Goal: Communication & Community: Participate in discussion

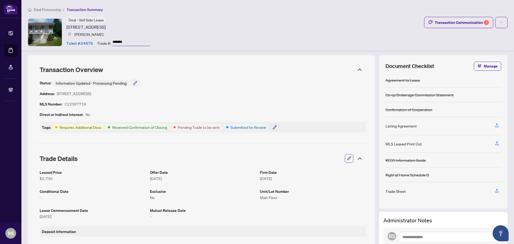
scroll to position [134, 0]
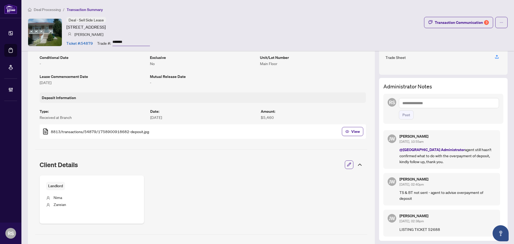
click at [181, 10] on ol "Deal Processing / Transaction Summary" at bounding box center [268, 9] width 480 height 6
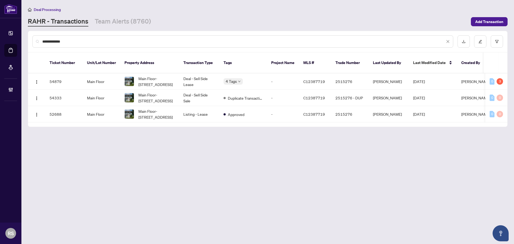
click at [76, 41] on input "**********" at bounding box center [243, 42] width 402 height 6
type input "*"
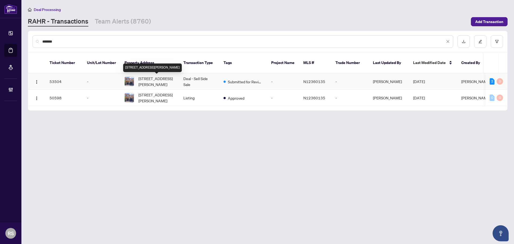
click at [150, 83] on span "35 Brahm Crt, Vaughan, Ontario L4H 0K3, Canada" at bounding box center [156, 81] width 36 height 12
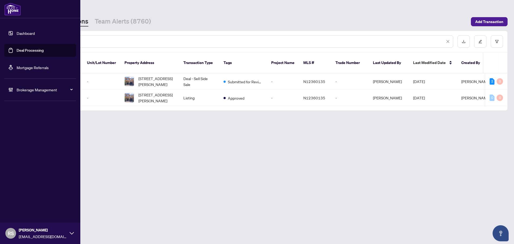
drag, startPoint x: 67, startPoint y: 41, endPoint x: 15, endPoint y: 35, distance: 53.0
click at [18, 37] on div "Dashboard Deal Processing Mortgage Referrals Brokerage Management RS Rosana Sin…" at bounding box center [257, 122] width 514 height 244
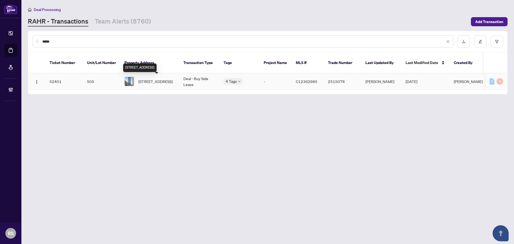
click at [159, 81] on span "505-458 Richmond St, Toronto, Ontario M5V 1Y1, Canada" at bounding box center [155, 81] width 34 height 6
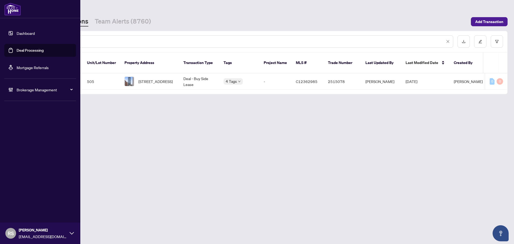
drag, startPoint x: 70, startPoint y: 42, endPoint x: 13, endPoint y: 37, distance: 57.8
click at [13, 37] on div "Dashboard Deal Processing Mortgage Referrals Brokerage Management RS Rosana Sin…" at bounding box center [257, 122] width 514 height 244
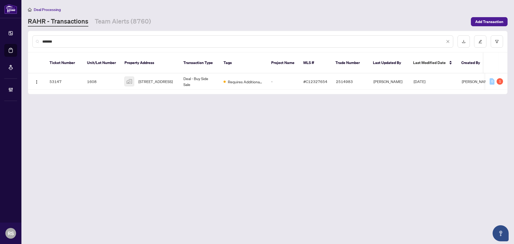
type input "*******"
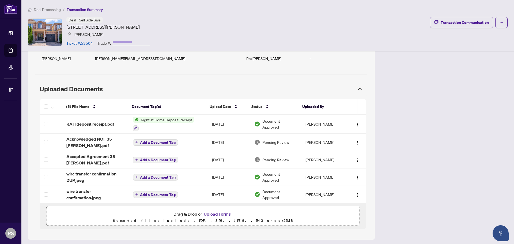
scroll to position [449, 0]
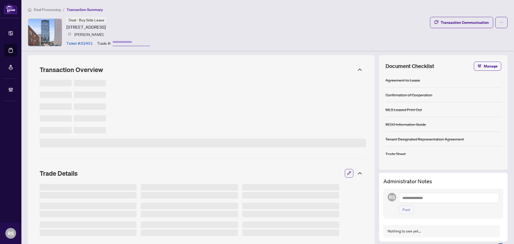
type input "*******"
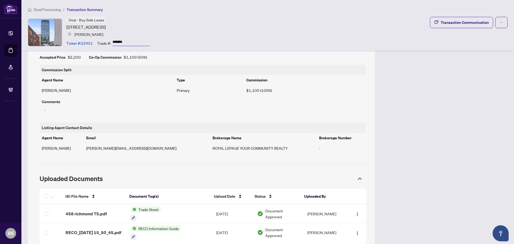
scroll to position [348, 0]
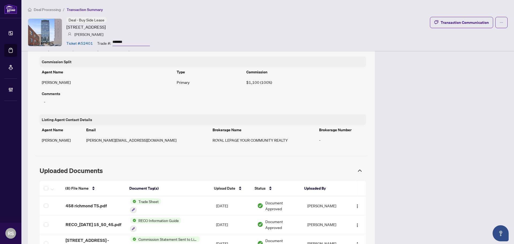
click at [51, 9] on span "Deal Processing" at bounding box center [47, 9] width 27 height 5
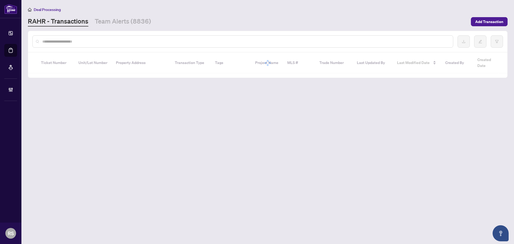
click at [66, 42] on input "text" at bounding box center [245, 42] width 406 height 6
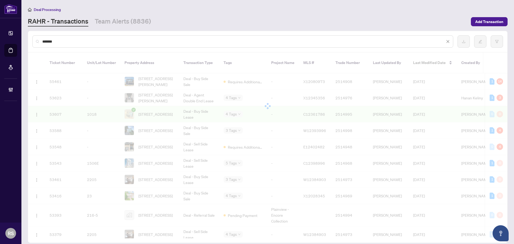
type input "*******"
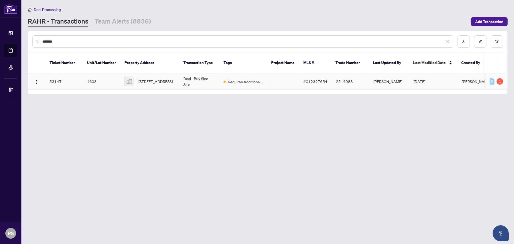
click at [141, 78] on span "1608-11 Yorkville Avenue #1608, Toronto, ON, Canada" at bounding box center [155, 81] width 34 height 6
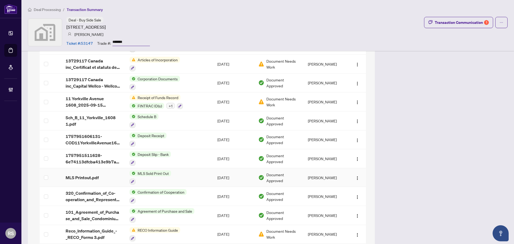
scroll to position [776, 0]
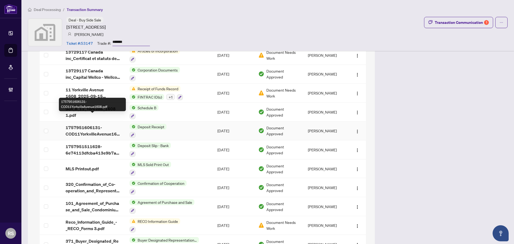
click at [83, 124] on span "1757951606131-COD11YorkvilleAvenue1608.pdf" at bounding box center [94, 130] width 56 height 13
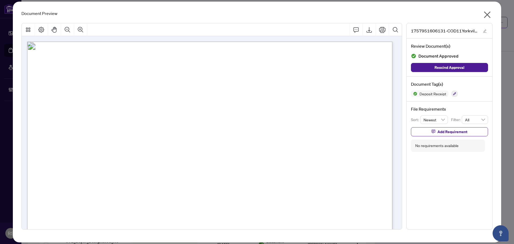
click at [488, 15] on icon "close" at bounding box center [487, 15] width 7 height 7
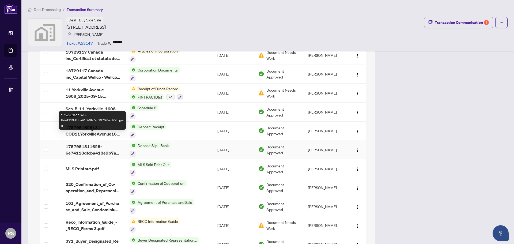
click at [89, 143] on span "1757951511628-6e74113dfcba413e9b7a573762ecd225.jpeg" at bounding box center [94, 149] width 56 height 13
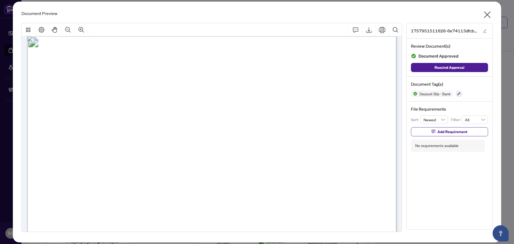
scroll to position [0, 0]
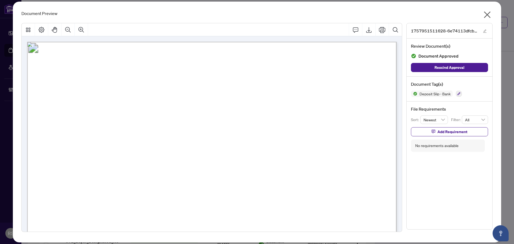
click at [489, 18] on icon "close" at bounding box center [487, 14] width 9 height 9
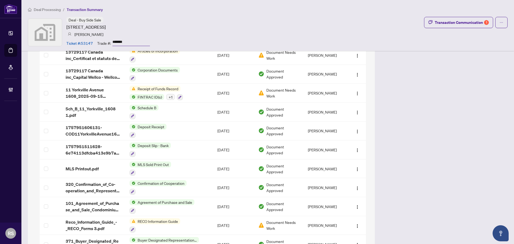
click at [51, 9] on span "Deal Processing" at bounding box center [47, 9] width 27 height 5
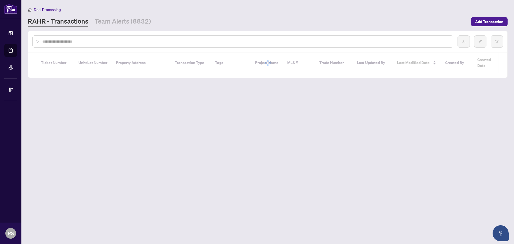
click at [88, 42] on input "text" at bounding box center [245, 42] width 406 height 6
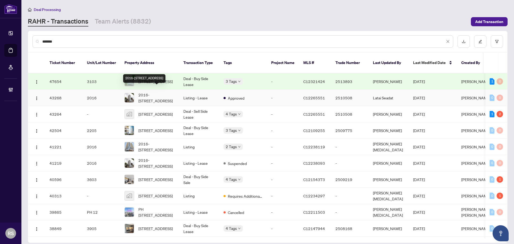
type input "*******"
click at [150, 92] on span "2016-85 Wood St, Toronto, Ontario M4Y 0E8, Canada" at bounding box center [156, 98] width 36 height 12
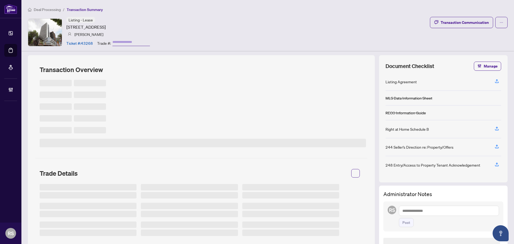
type input "*******"
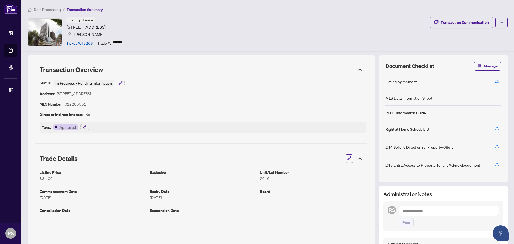
click at [52, 9] on span "Deal Processing" at bounding box center [47, 9] width 27 height 5
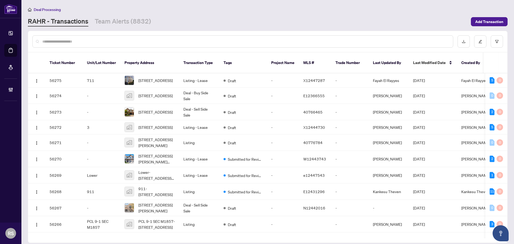
click at [89, 40] on input "text" at bounding box center [245, 42] width 406 height 6
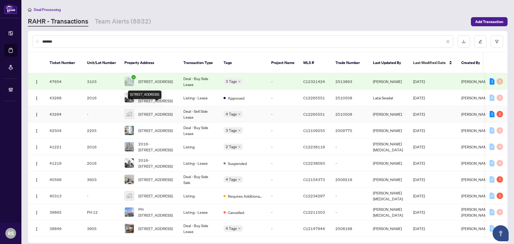
type input "*******"
click at [146, 111] on span "85 Wood Street, Toronto, ON, Canada" at bounding box center [155, 114] width 34 height 6
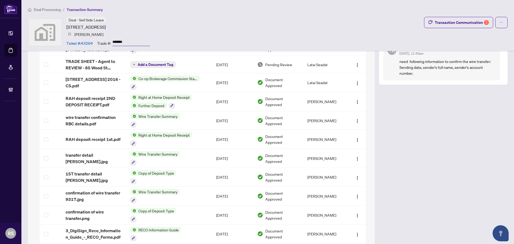
scroll to position [508, 0]
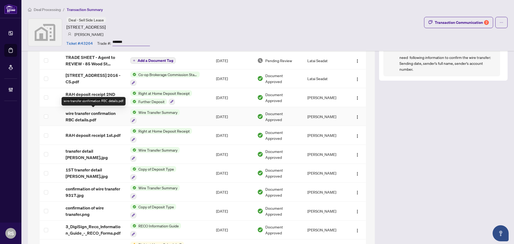
click at [84, 115] on span "wire transfer confirmation RBC details.pdf" at bounding box center [94, 116] width 56 height 13
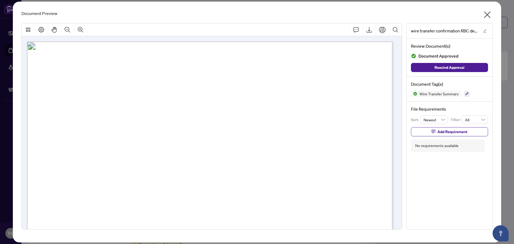
click at [489, 14] on icon "close" at bounding box center [487, 14] width 9 height 9
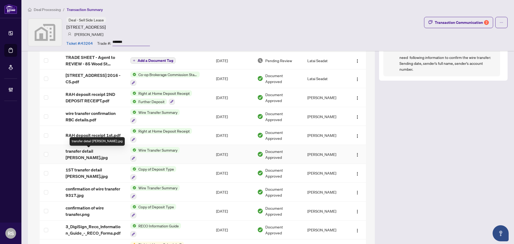
click at [80, 152] on span "transfer detail KNUT.jpg" at bounding box center [94, 154] width 56 height 13
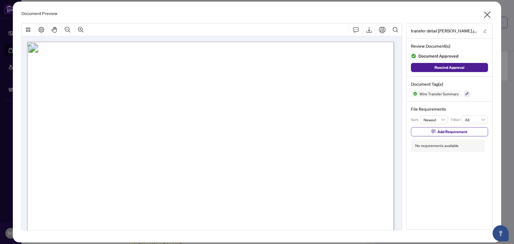
drag, startPoint x: 489, startPoint y: 16, endPoint x: 180, endPoint y: 17, distance: 308.8
click at [489, 16] on icon "close" at bounding box center [487, 14] width 9 height 9
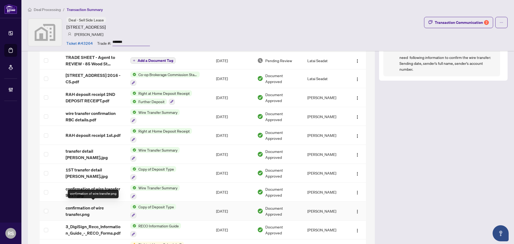
click at [81, 207] on span "confirmation of wire transfer.png" at bounding box center [94, 210] width 56 height 13
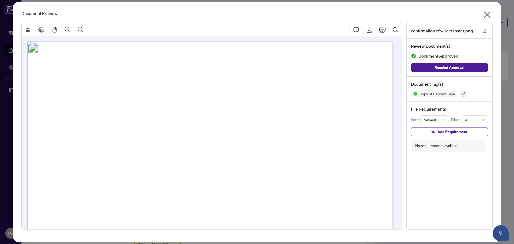
click at [489, 13] on icon "close" at bounding box center [487, 15] width 7 height 7
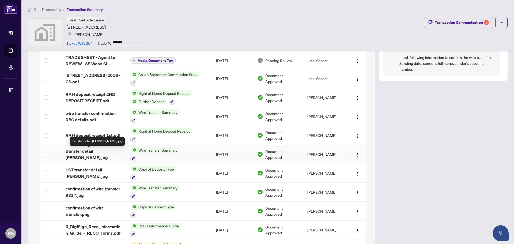
click at [83, 153] on span "transfer detail KNUT.jpg" at bounding box center [94, 154] width 56 height 13
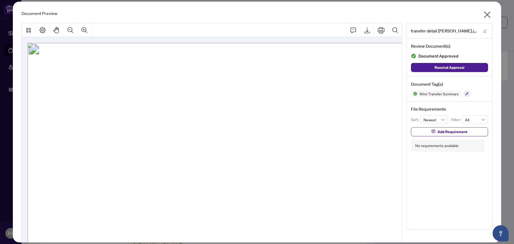
click at [483, 15] on icon "close" at bounding box center [487, 14] width 9 height 9
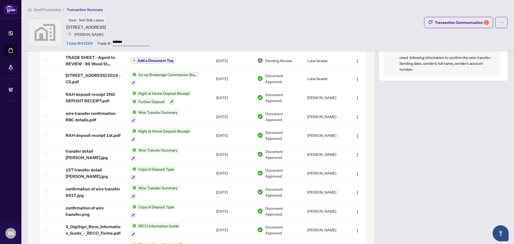
click at [42, 11] on span "Deal Processing" at bounding box center [47, 9] width 27 height 5
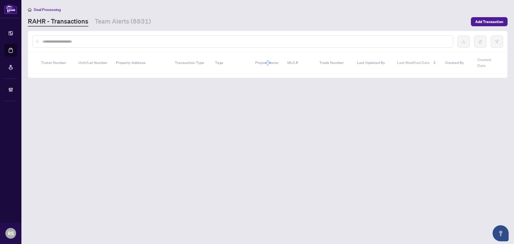
click at [76, 41] on input "text" at bounding box center [245, 42] width 406 height 6
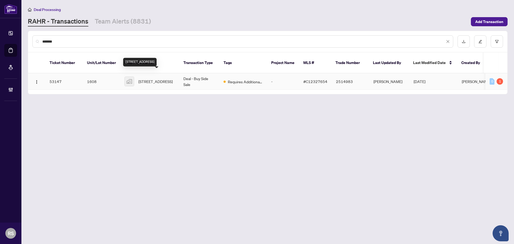
type input "*******"
click at [156, 78] on span "1608-11 Yorkville Avenue #1608, Toronto, ON, Canada" at bounding box center [155, 81] width 34 height 6
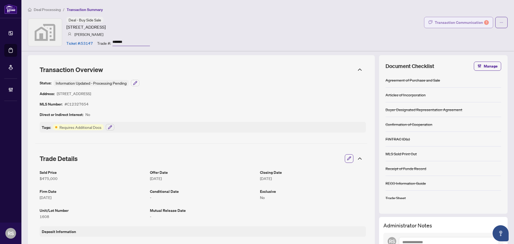
click at [453, 22] on div "Transaction Communication 1" at bounding box center [462, 22] width 54 height 9
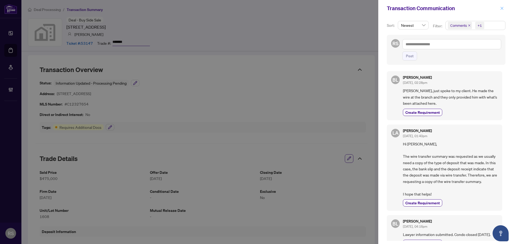
click at [501, 8] on icon "close" at bounding box center [501, 8] width 3 height 3
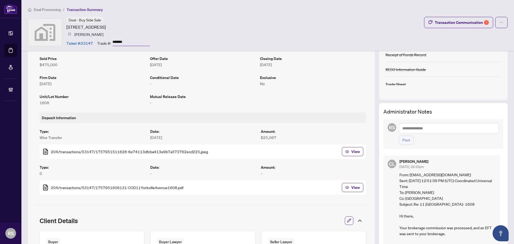
scroll to position [107, 0]
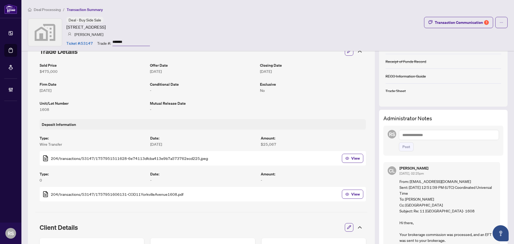
click at [416, 135] on textarea at bounding box center [449, 135] width 100 height 10
click at [420, 176] on span "Deals York" at bounding box center [437, 174] width 47 height 5
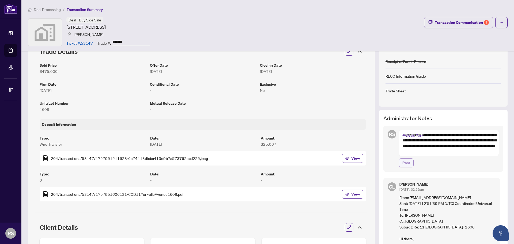
type textarea "**********"
click at [403, 162] on span "Post" at bounding box center [406, 162] width 8 height 9
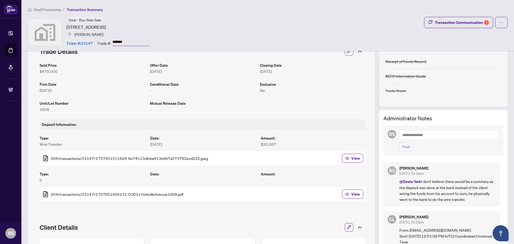
drag, startPoint x: 49, startPoint y: 10, endPoint x: 83, endPoint y: 29, distance: 39.1
click at [49, 10] on span "Deal Processing" at bounding box center [47, 9] width 27 height 5
